Goal: Task Accomplishment & Management: Use online tool/utility

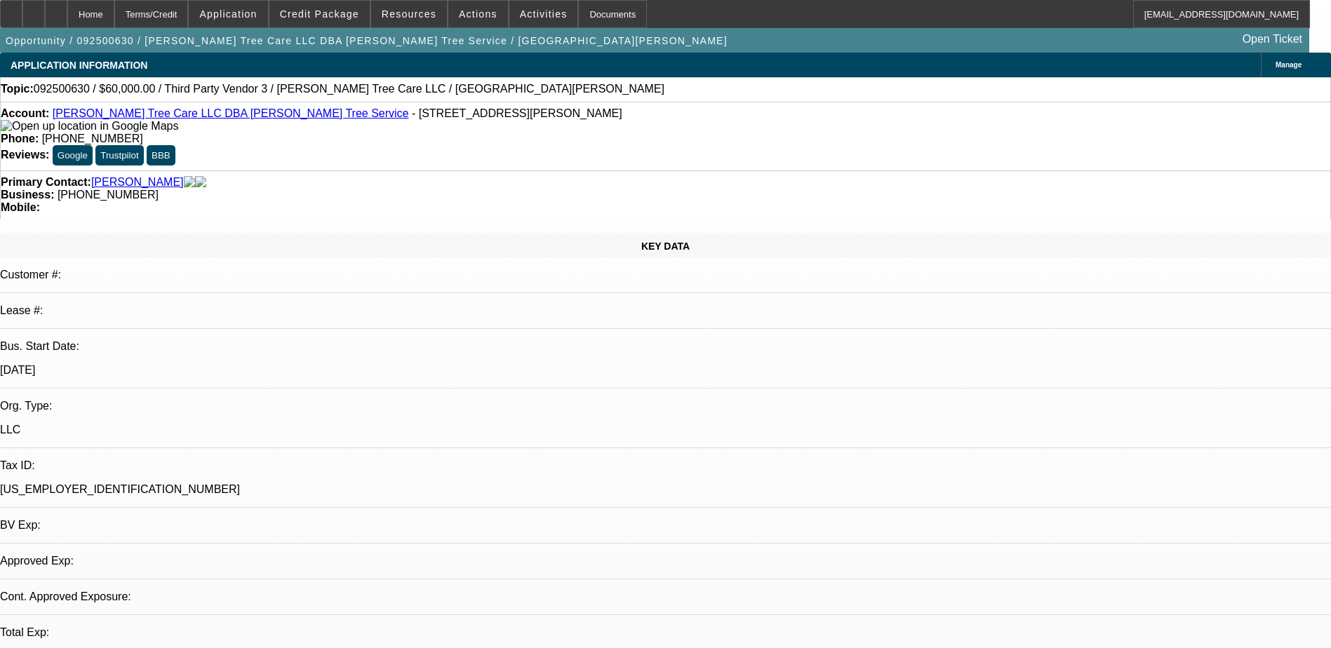
select select "0"
select select "2"
select select "0.1"
select select "4"
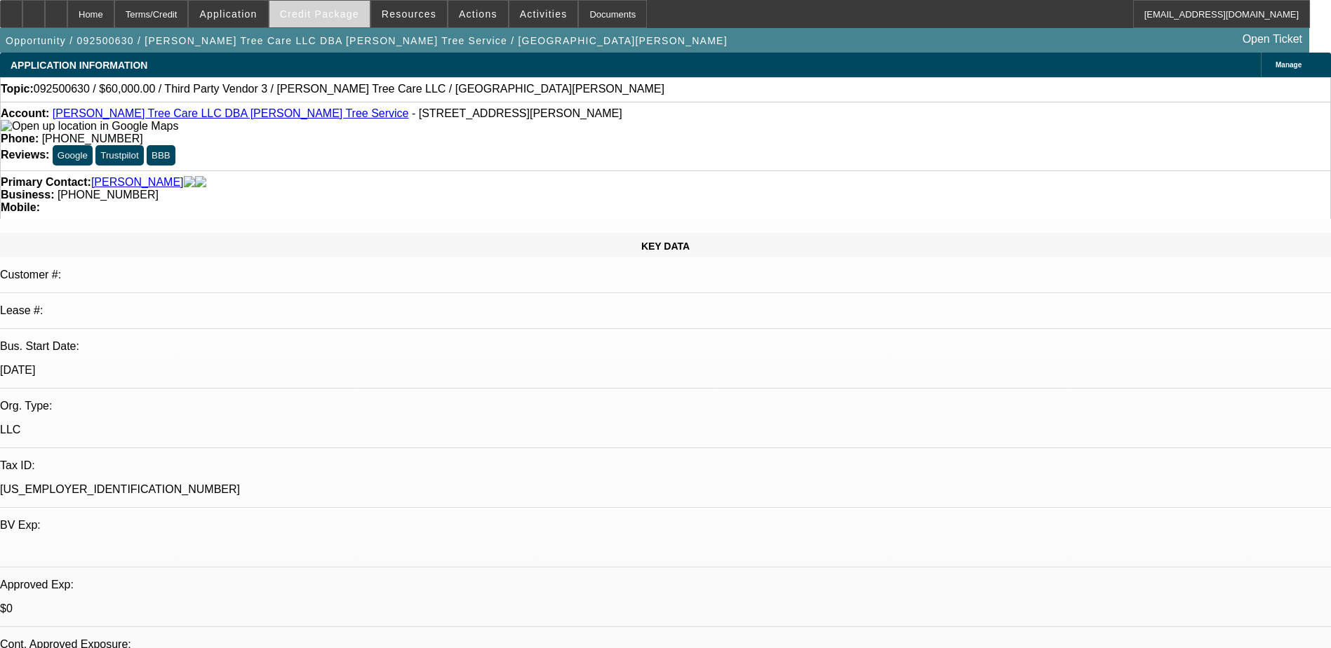
click at [344, 11] on span "Credit Package" at bounding box center [319, 13] width 79 height 11
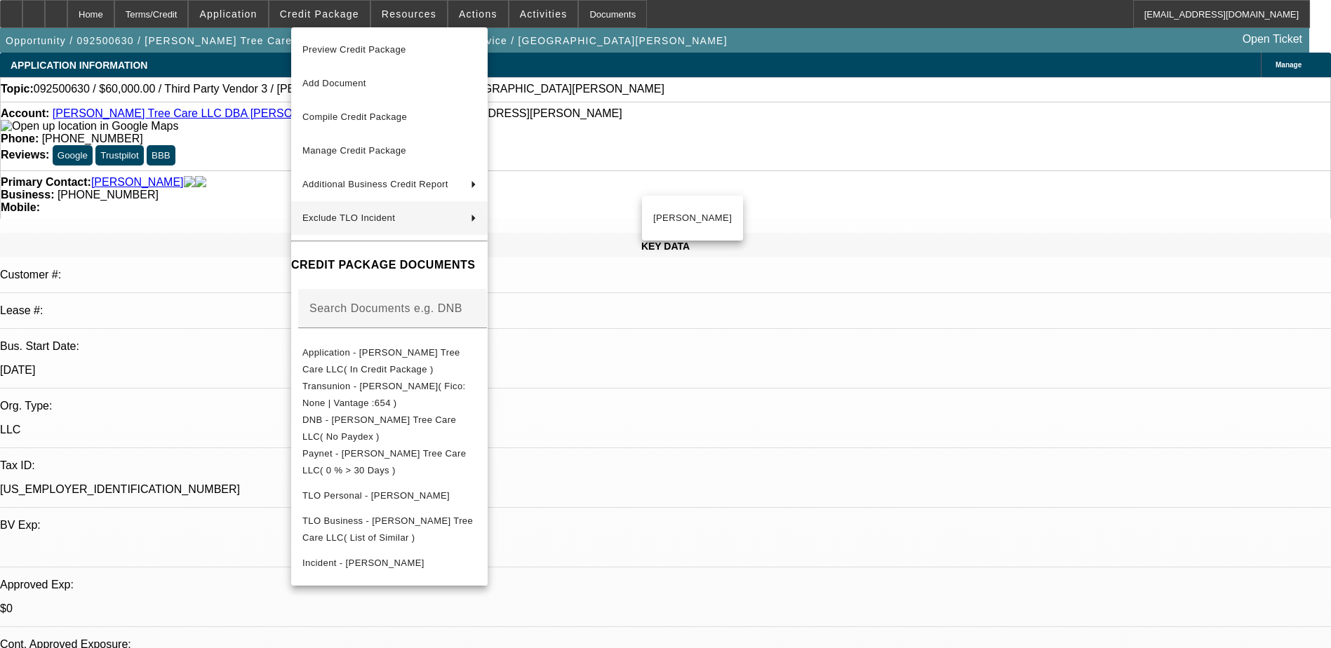
click at [680, 427] on div at bounding box center [665, 324] width 1331 height 648
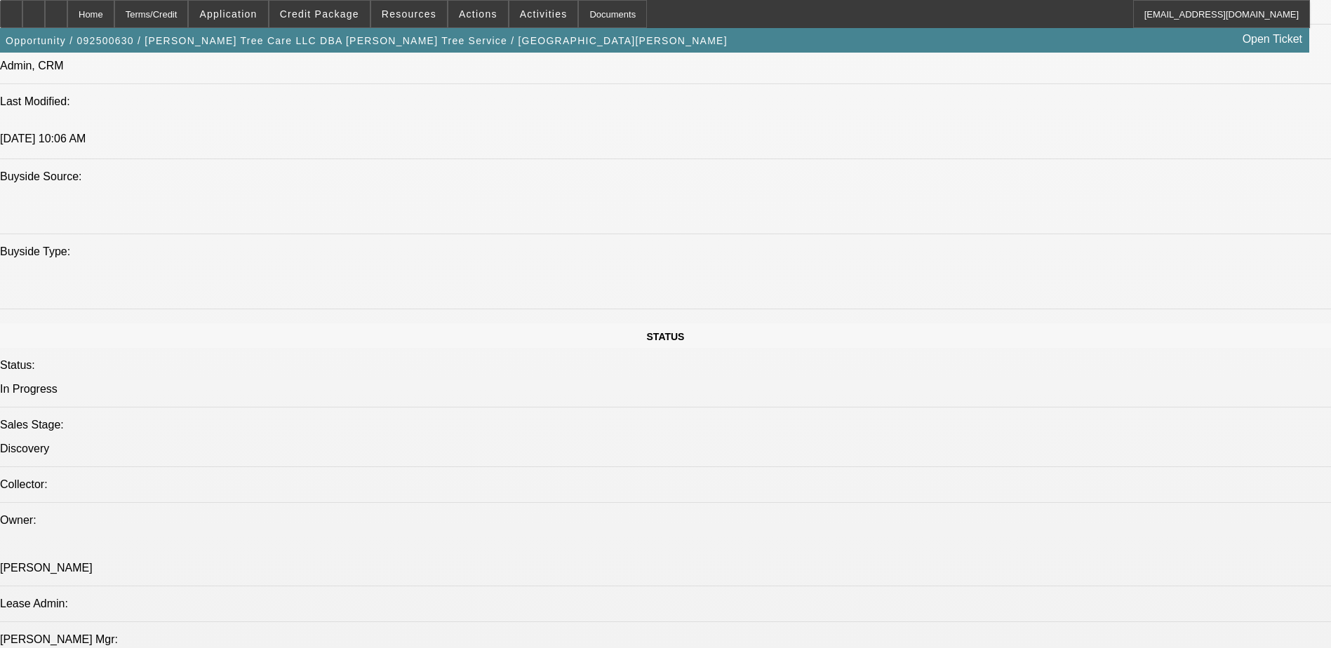
scroll to position [912, 0]
